Goal: Task Accomplishment & Management: Manage account settings

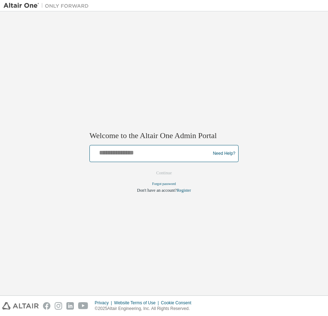
click at [155, 155] on input "text" at bounding box center [151, 152] width 117 height 10
type input "**********"
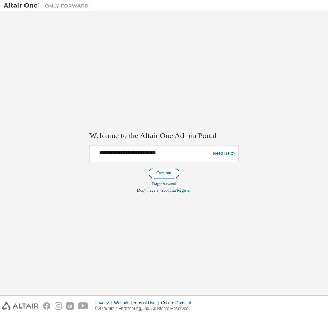
click at [172, 174] on button "Continue" at bounding box center [164, 173] width 31 height 11
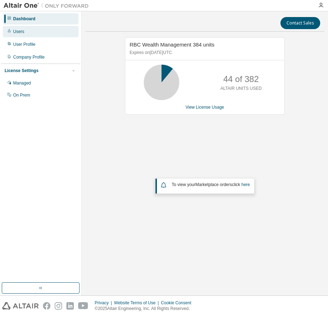
click at [18, 34] on div "Users" at bounding box center [18, 32] width 11 height 6
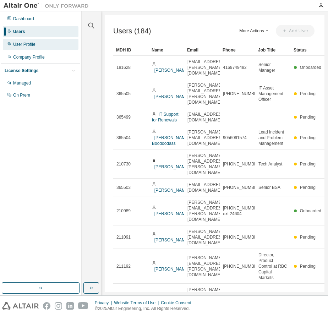
click at [19, 41] on div "User Profile" at bounding box center [41, 44] width 76 height 11
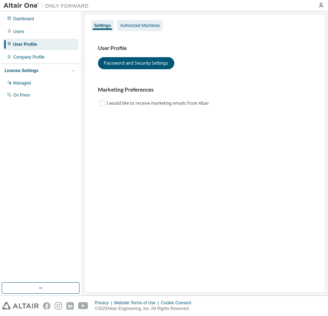
click at [147, 23] on div "Authorized Machines" at bounding box center [140, 26] width 40 height 6
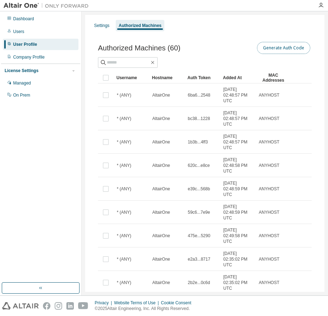
click at [284, 46] on button "Generate Auth Code" at bounding box center [283, 48] width 53 height 12
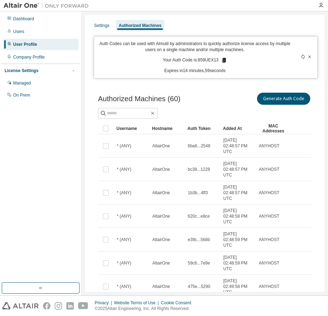
click at [222, 60] on icon at bounding box center [224, 60] width 4 height 5
